Goal: Submit feedback/report problem

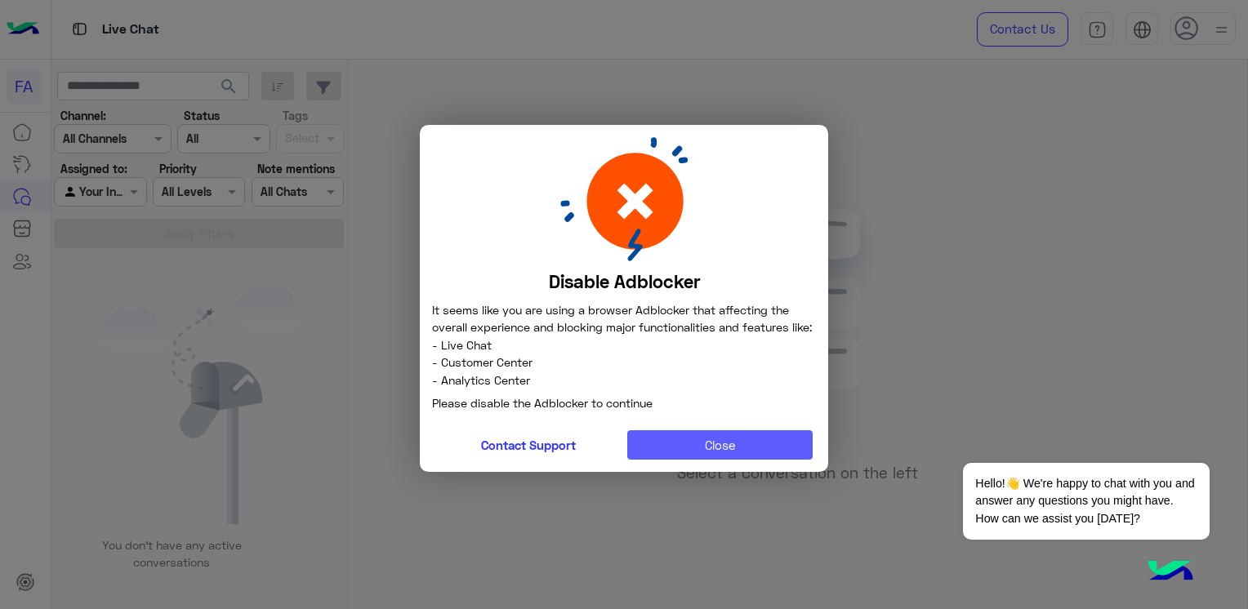
click at [709, 443] on button "Close" at bounding box center [720, 444] width 186 height 29
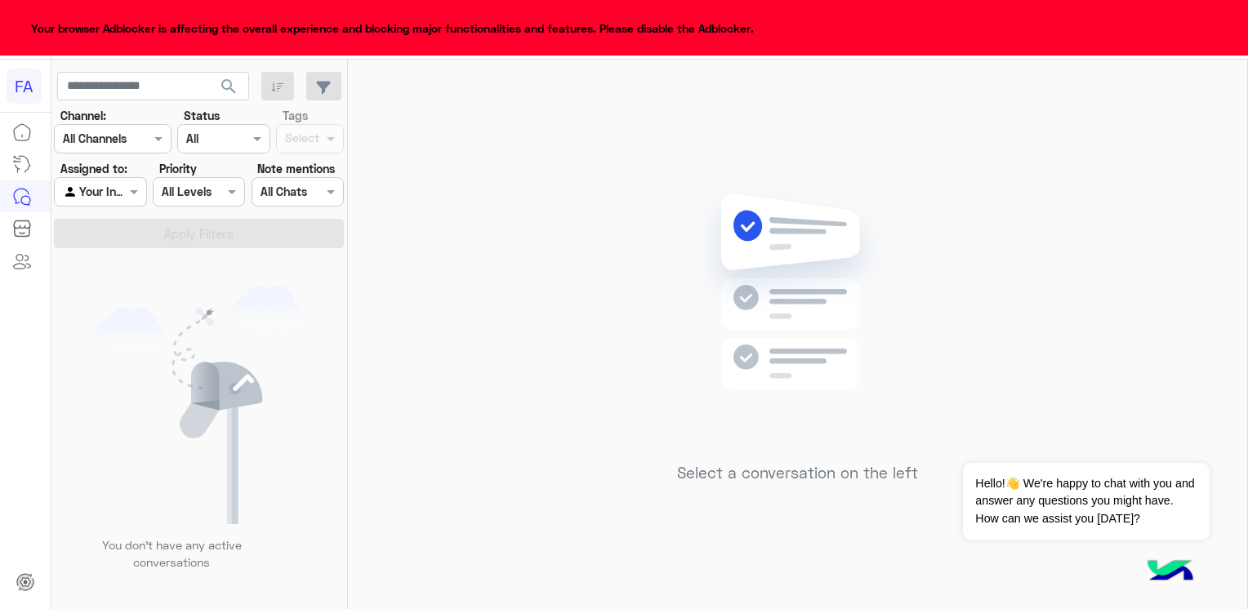
click at [761, 24] on div "Your browser Adblocker is affecting the overall experience and blocking major f…" at bounding box center [624, 28] width 1248 height 56
